Goal: Task Accomplishment & Management: Complete application form

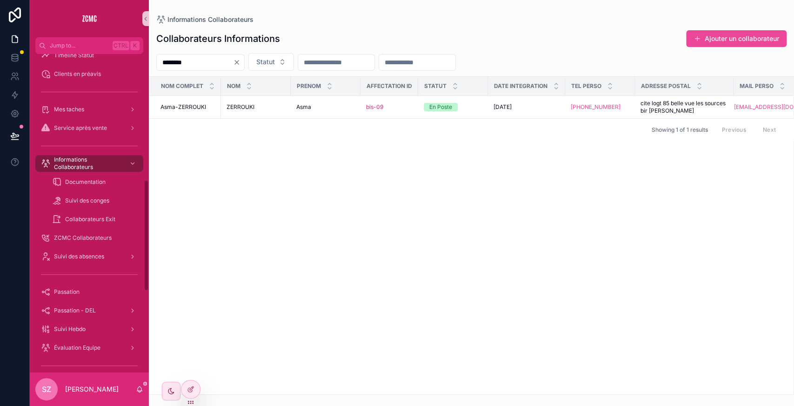
scroll to position [359, 0]
click at [108, 253] on div "Suivi des absences" at bounding box center [89, 256] width 97 height 15
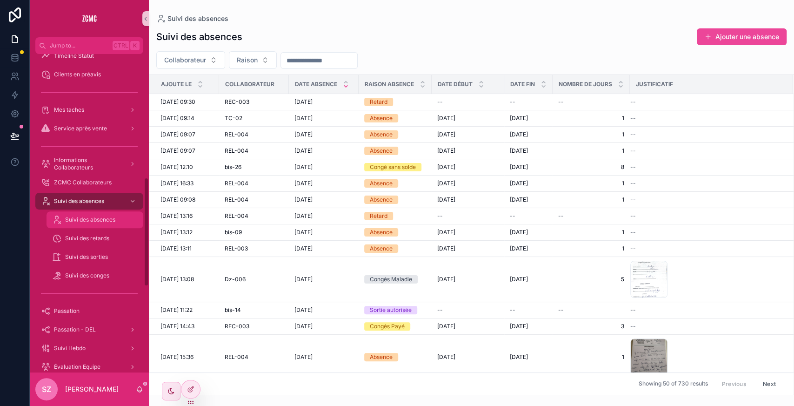
click at [108, 220] on span "Suivi des absences" at bounding box center [90, 219] width 50 height 7
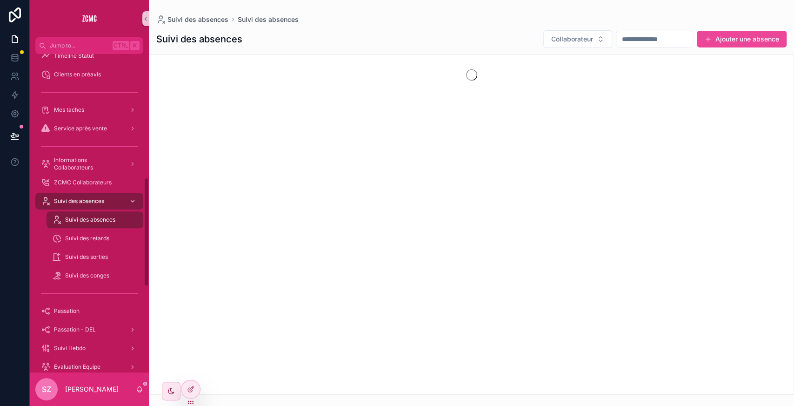
click at [90, 204] on span "Suivi des absences" at bounding box center [79, 200] width 50 height 7
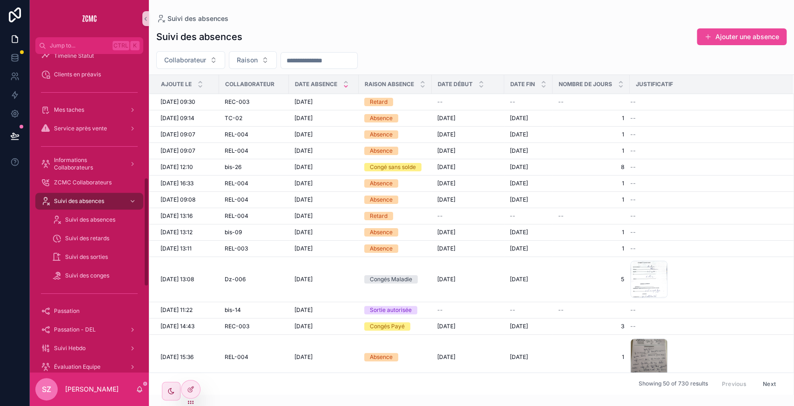
click at [307, 64] on input "scrollable content" at bounding box center [319, 60] width 76 height 13
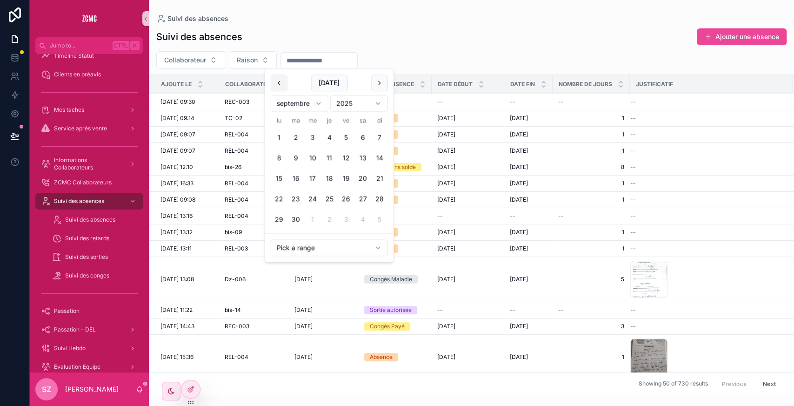
click at [279, 79] on button "scrollable content" at bounding box center [279, 82] width 17 height 17
click at [281, 87] on button "scrollable content" at bounding box center [279, 82] width 17 height 17
click at [362, 194] on button "26" at bounding box center [362, 199] width 17 height 17
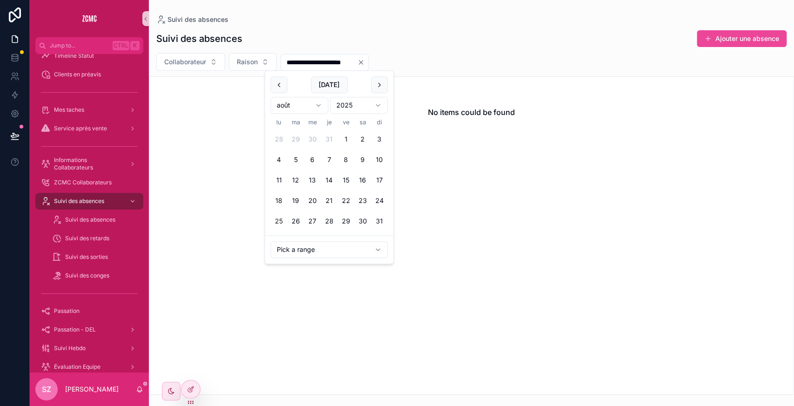
click at [278, 220] on button "25" at bounding box center [279, 221] width 17 height 17
type input "**********"
click at [213, 62] on button "Collaborateur" at bounding box center [190, 62] width 69 height 18
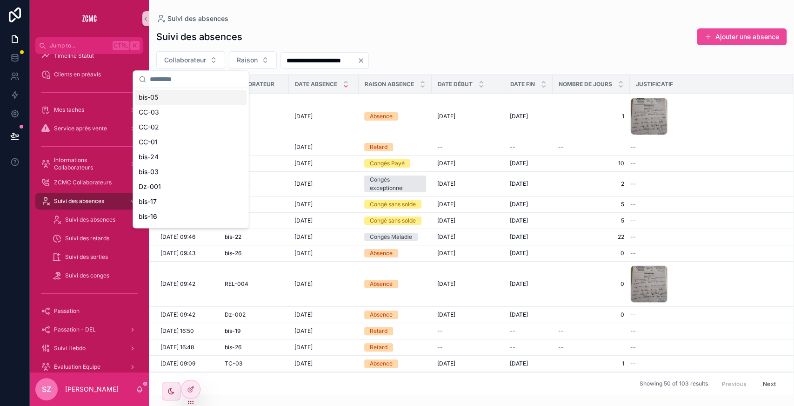
click at [189, 80] on input "scrollable content" at bounding box center [196, 79] width 93 height 17
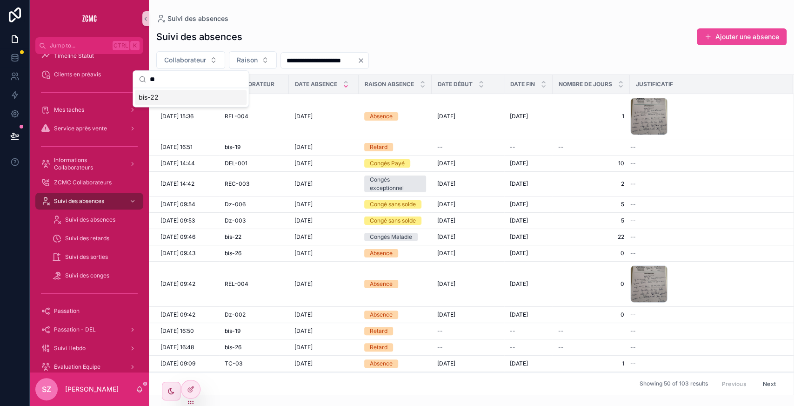
type input "**"
click at [166, 97] on div "bis-22" at bounding box center [191, 97] width 112 height 15
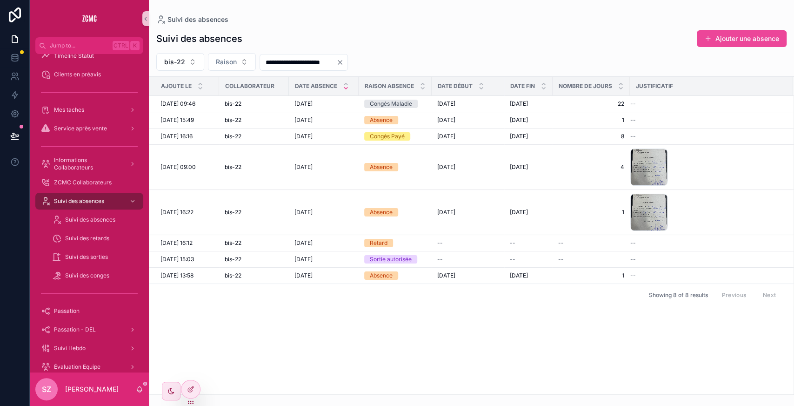
click at [458, 343] on div "Ajoute le Collaborateur Date absence Raison absence Date Début Date fin Nombre …" at bounding box center [471, 235] width 644 height 317
click at [312, 332] on div "Ajoute le Collaborateur Date absence Raison absence Date Début Date fin Nombre …" at bounding box center [471, 235] width 644 height 317
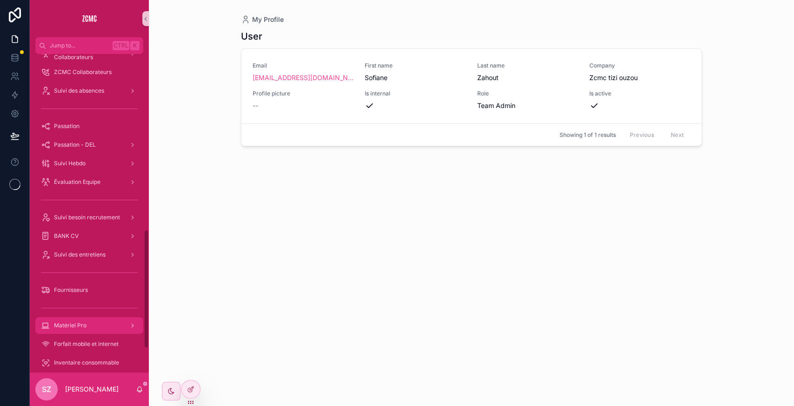
scroll to position [469, 0]
click at [90, 252] on span "Suivi des entretiens" at bounding box center [80, 254] width 52 height 7
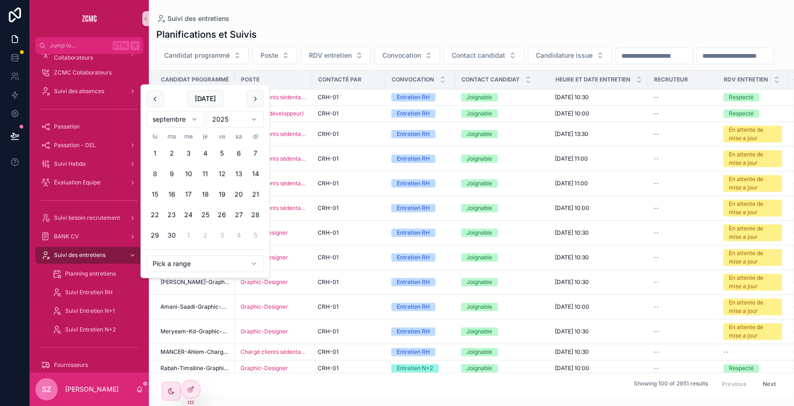
click at [200, 100] on button "[DATE]" at bounding box center [205, 98] width 37 height 17
type input "**********"
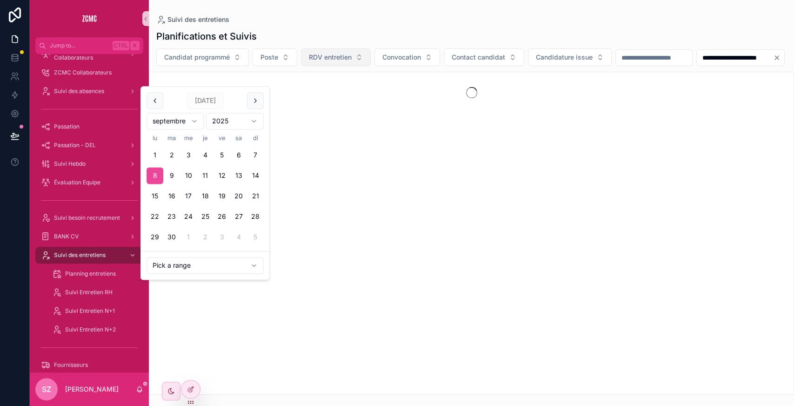
click at [327, 53] on span "RDV entretien" at bounding box center [330, 57] width 43 height 9
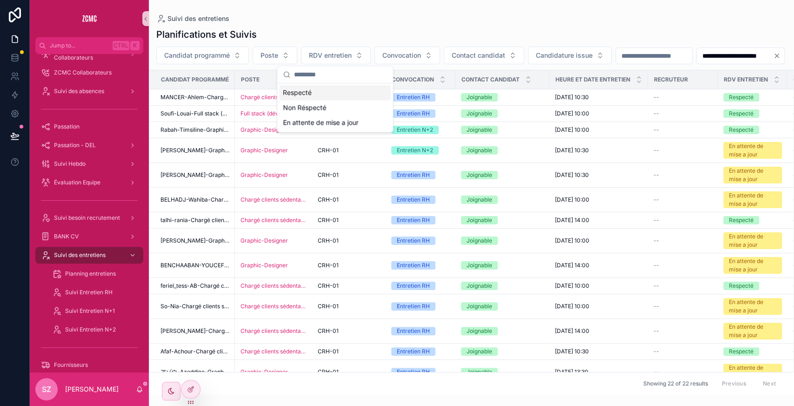
click at [332, 95] on div "Respecté" at bounding box center [335, 92] width 112 height 15
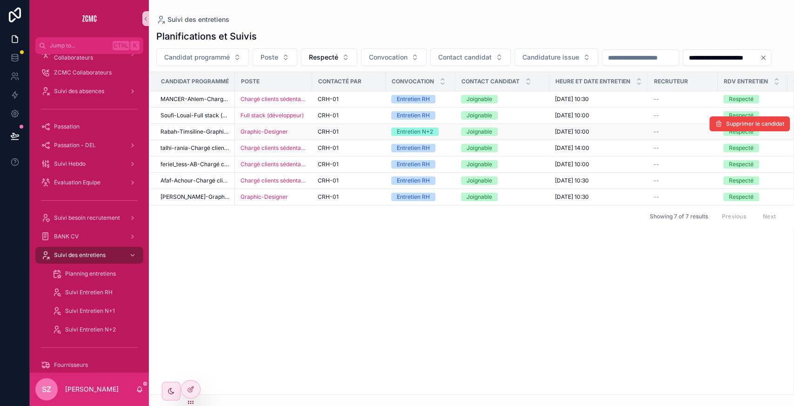
click at [367, 135] on div "CRH-01" at bounding box center [349, 131] width 62 height 7
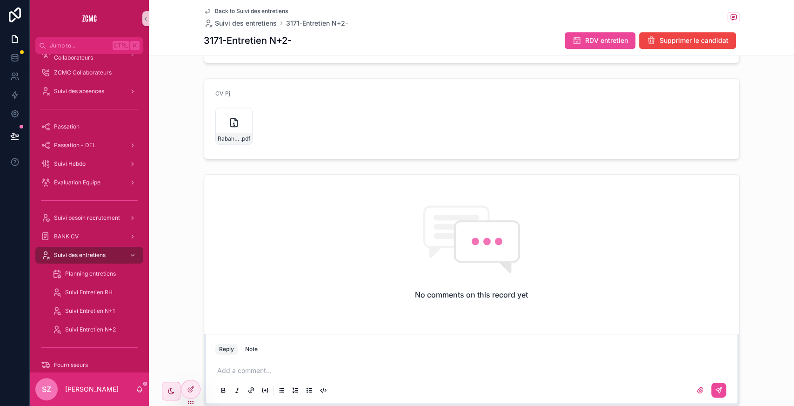
scroll to position [274, 0]
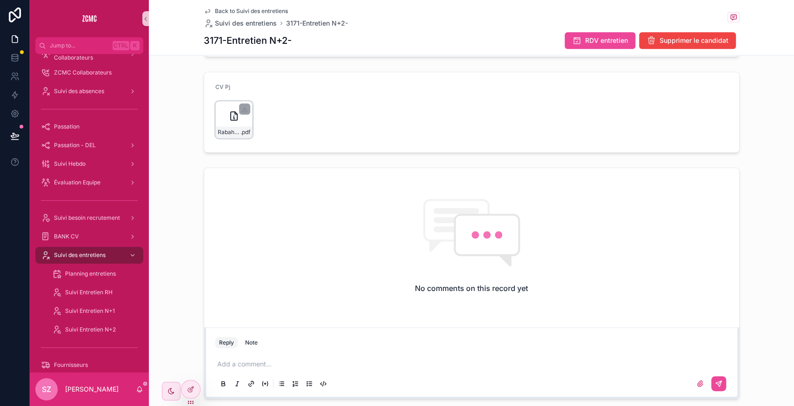
click at [222, 119] on div "Rabah_M_TIMSILINE_Graphic-Designer- .pdf" at bounding box center [233, 119] width 37 height 37
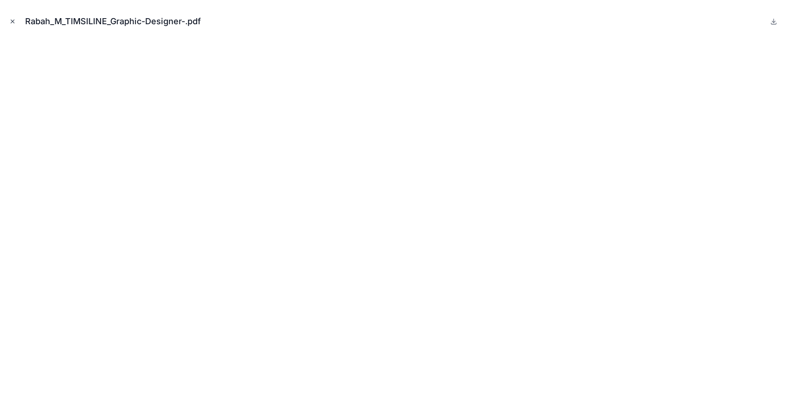
click at [11, 20] on icon "Close modal" at bounding box center [12, 21] width 3 height 3
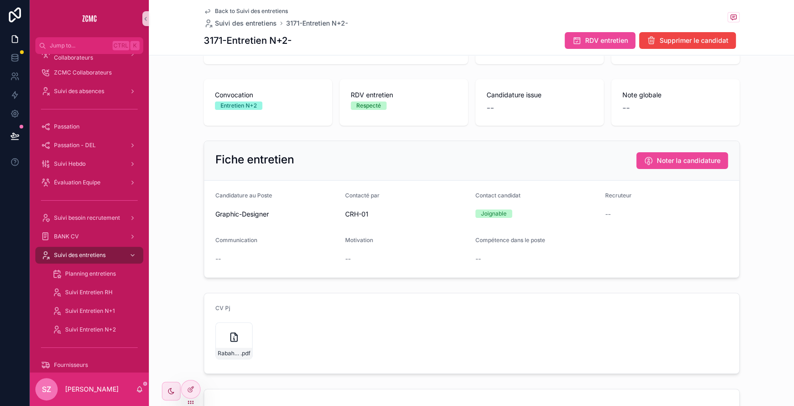
scroll to position [45, 0]
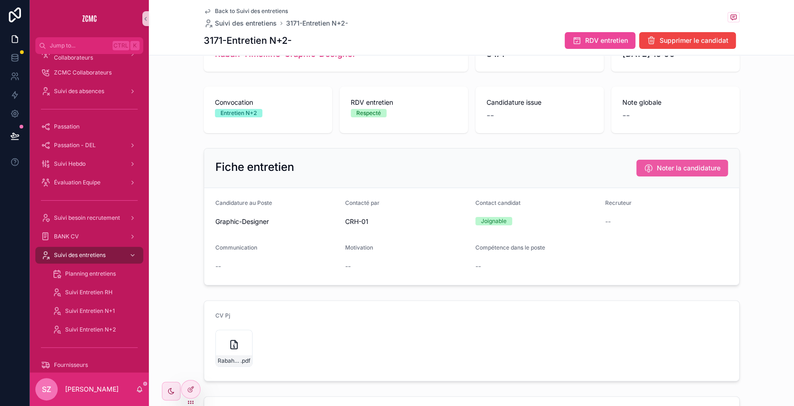
click at [681, 164] on span "Noter la candidature" at bounding box center [689, 167] width 64 height 9
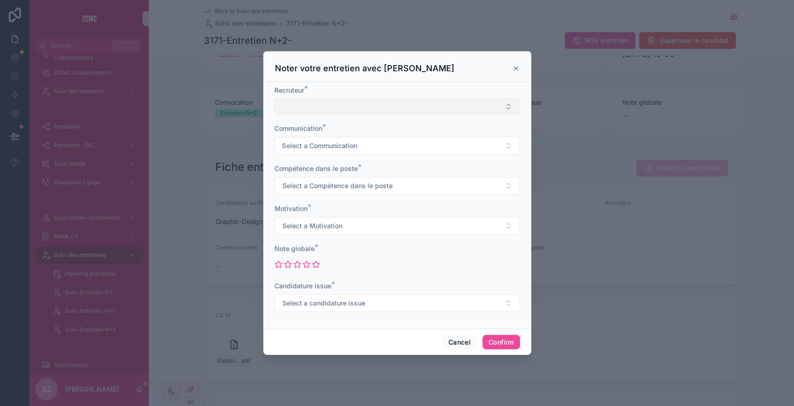
drag, startPoint x: 308, startPoint y: 99, endPoint x: 302, endPoint y: 101, distance: 6.2
click at [302, 101] on div "Recruteur *" at bounding box center [397, 100] width 246 height 29
click at [302, 101] on button "Select Button" at bounding box center [397, 107] width 246 height 16
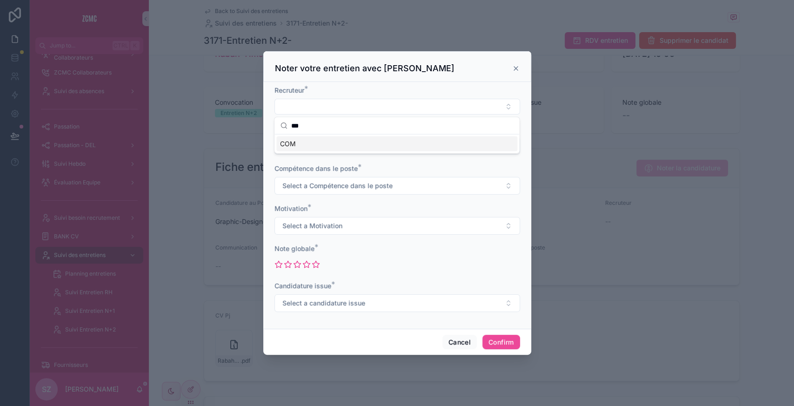
type input "***"
click at [303, 145] on div "COM" at bounding box center [396, 143] width 241 height 15
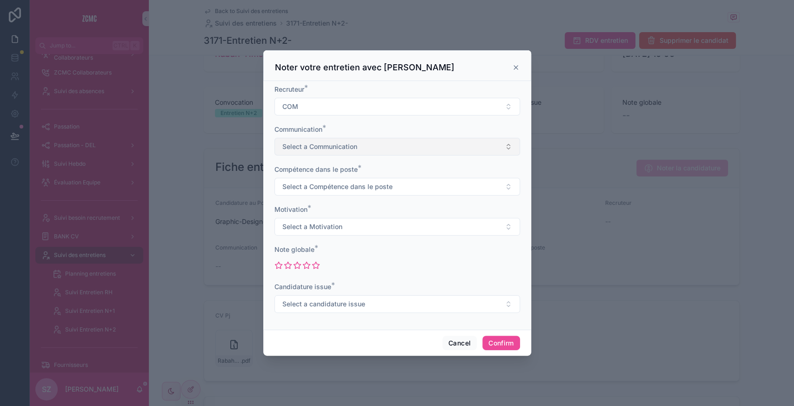
click at [331, 142] on span "Select a Communication" at bounding box center [319, 146] width 75 height 9
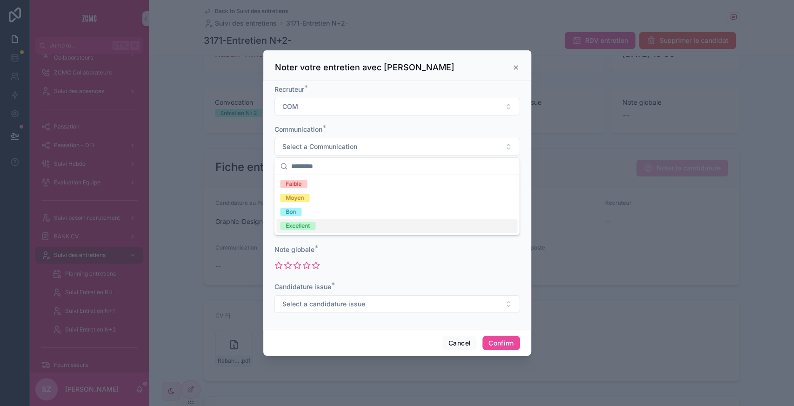
click at [299, 222] on div "Excellent" at bounding box center [298, 225] width 24 height 8
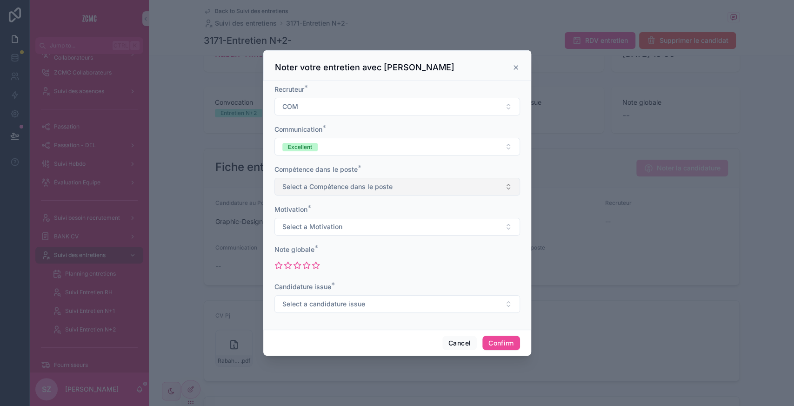
click at [322, 191] on span "Select a Compétence dans le poste" at bounding box center [337, 186] width 110 height 9
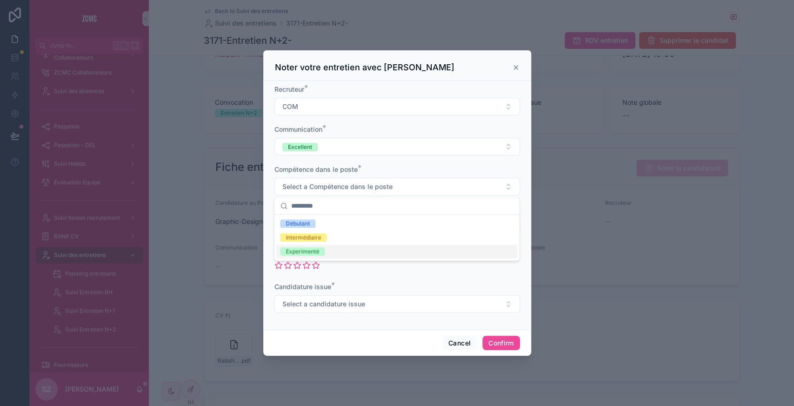
click at [291, 247] on div "Experimenté" at bounding box center [302, 251] width 33 height 8
click at [336, 217] on div "Motivation * Select a Motivation" at bounding box center [397, 220] width 246 height 31
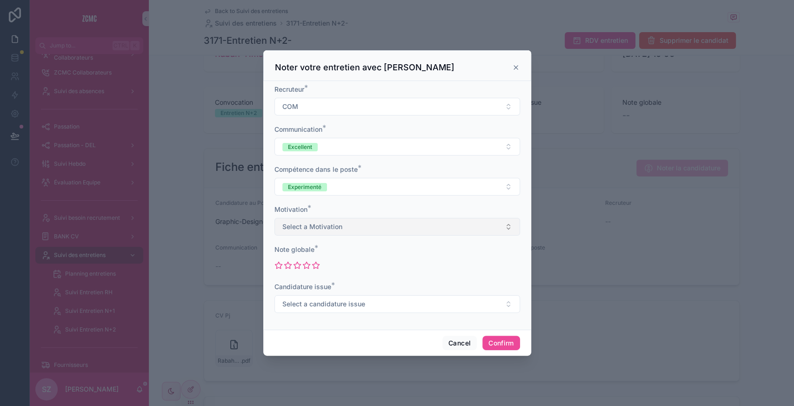
click at [327, 220] on button "Select a Motivation" at bounding box center [397, 227] width 246 height 18
click at [314, 288] on div "Elevée" at bounding box center [396, 291] width 241 height 14
click at [315, 265] on icon at bounding box center [315, 264] width 7 height 7
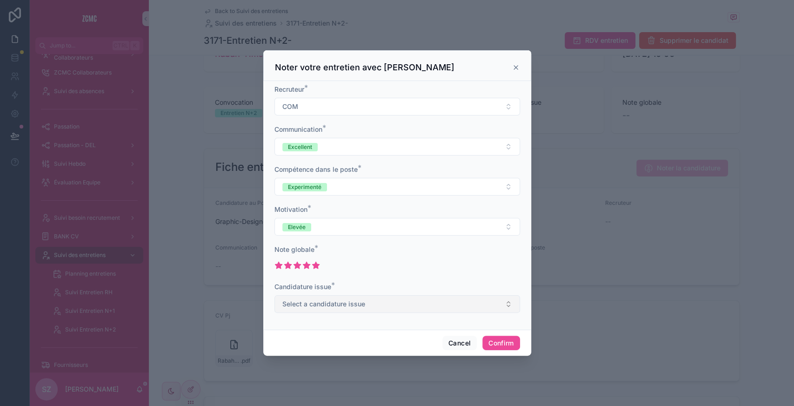
click at [315, 299] on span "Select a candidature issue" at bounding box center [323, 303] width 83 height 9
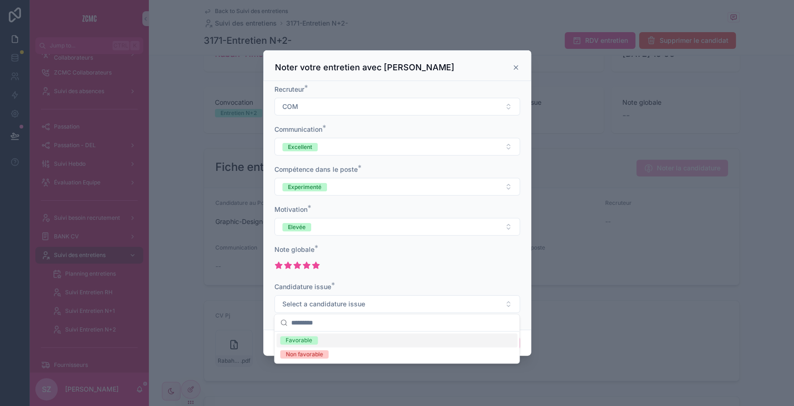
click at [314, 338] on span "Favorable" at bounding box center [299, 340] width 38 height 8
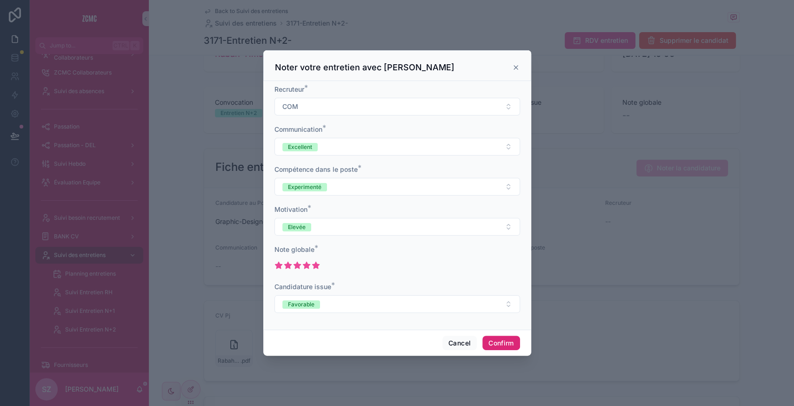
click at [496, 341] on button "Confirm" at bounding box center [500, 342] width 37 height 15
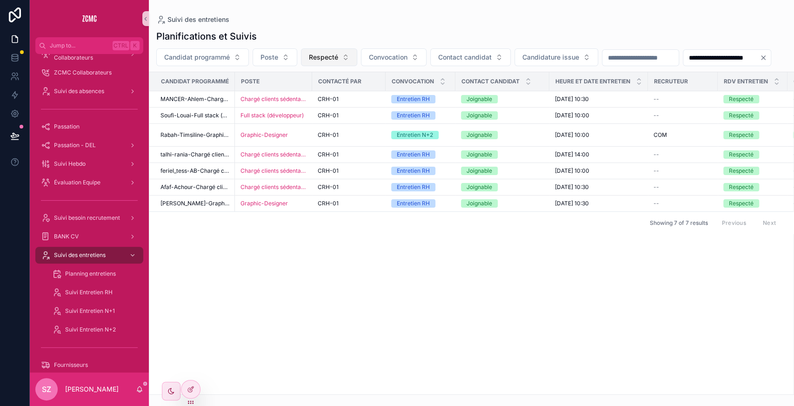
click at [327, 51] on button "Respecté" at bounding box center [329, 57] width 56 height 18
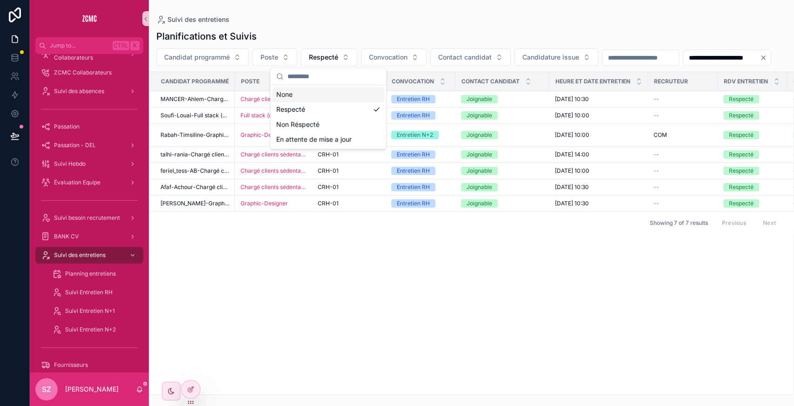
click at [308, 97] on div "None" at bounding box center [329, 94] width 112 height 15
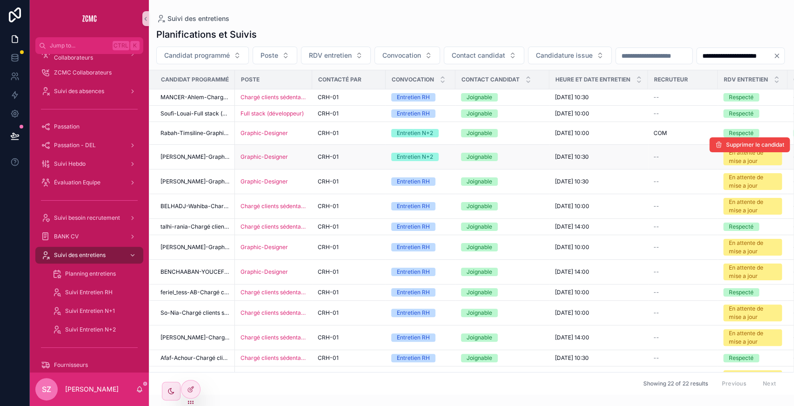
click at [302, 160] on div "Graphic-Designer" at bounding box center [273, 156] width 66 height 7
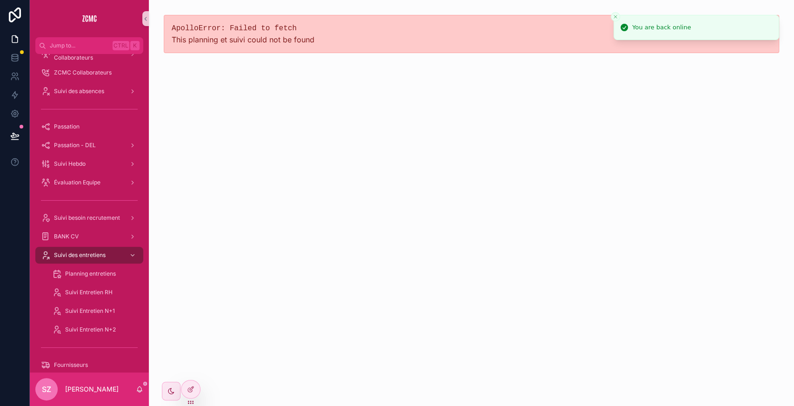
click at [345, 220] on div "ApolloError: Failed to fetch This planning et suivi could not be found" at bounding box center [471, 203] width 645 height 406
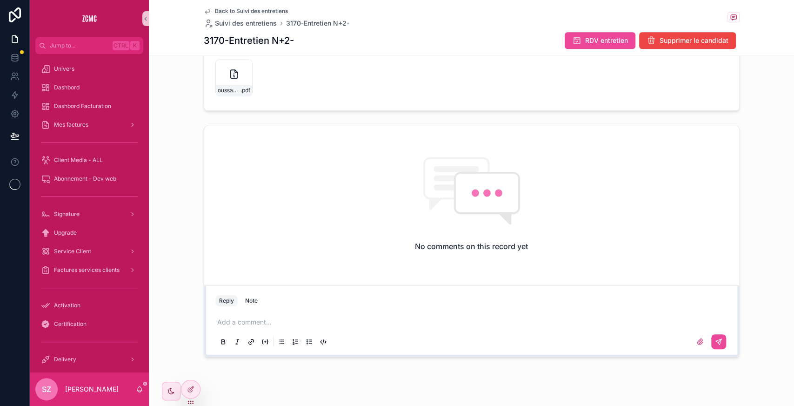
scroll to position [328, 0]
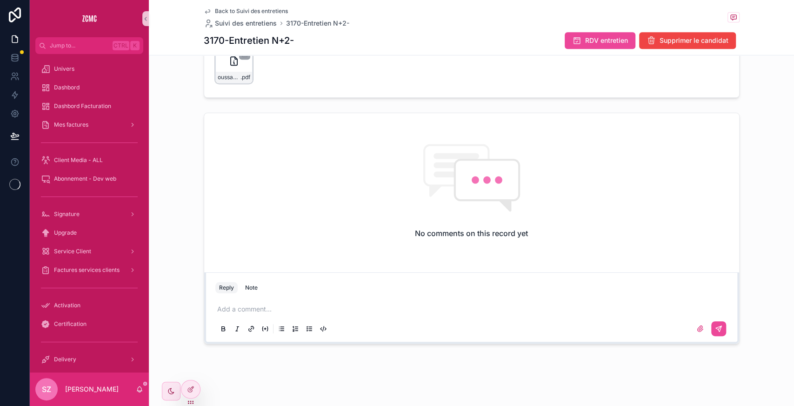
click at [232, 62] on icon "scrollable content" at bounding box center [234, 61] width 7 height 8
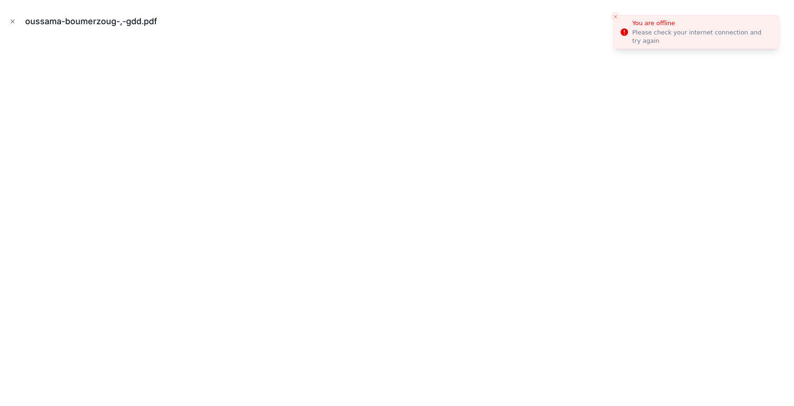
click at [613, 15] on icon "Close toast" at bounding box center [616, 17] width 6 height 6
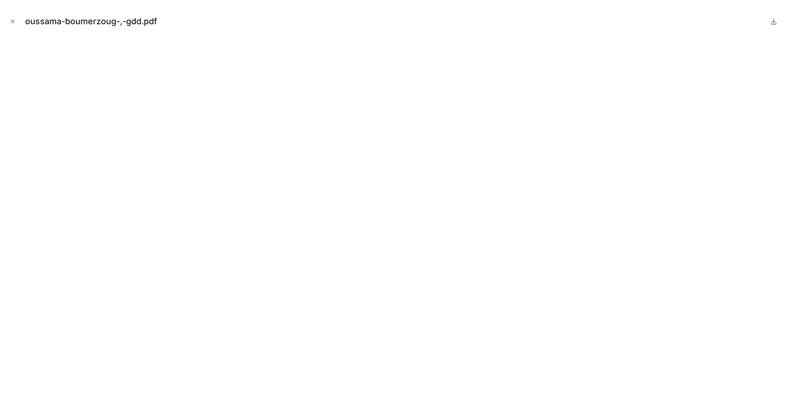
click at [12, 20] on icon "Close modal" at bounding box center [12, 21] width 7 height 7
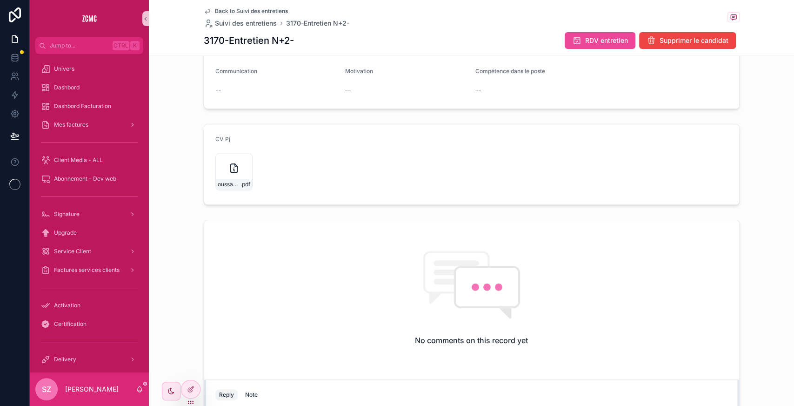
scroll to position [221, 0]
click at [242, 163] on icon "scrollable content" at bounding box center [244, 163] width 5 height 1
click at [220, 169] on div "oussama-boumerzoug-,-gdd .pdf" at bounding box center [233, 172] width 37 height 37
